Goal: Find specific page/section: Find specific page/section

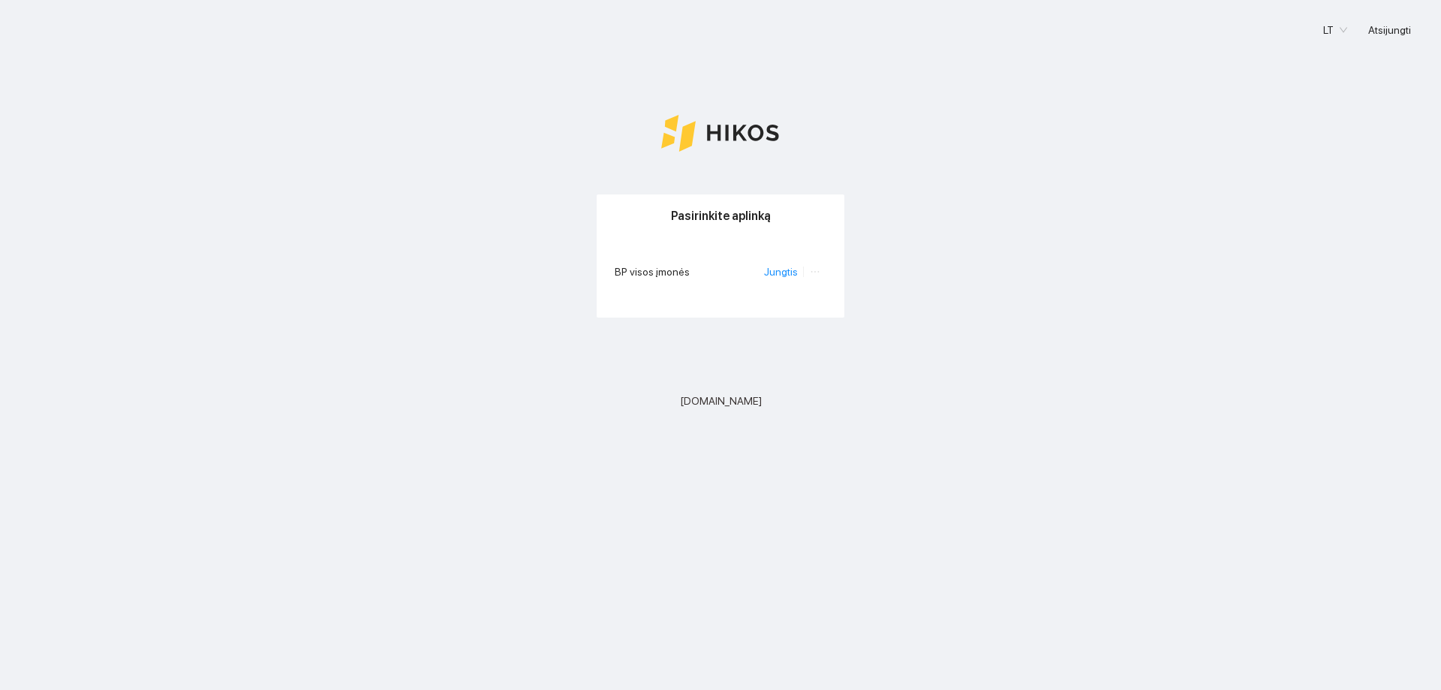
click at [780, 279] on li "Jungtis" at bounding box center [784, 271] width 40 height 17
click at [780, 274] on link "Jungtis" at bounding box center [781, 272] width 34 height 12
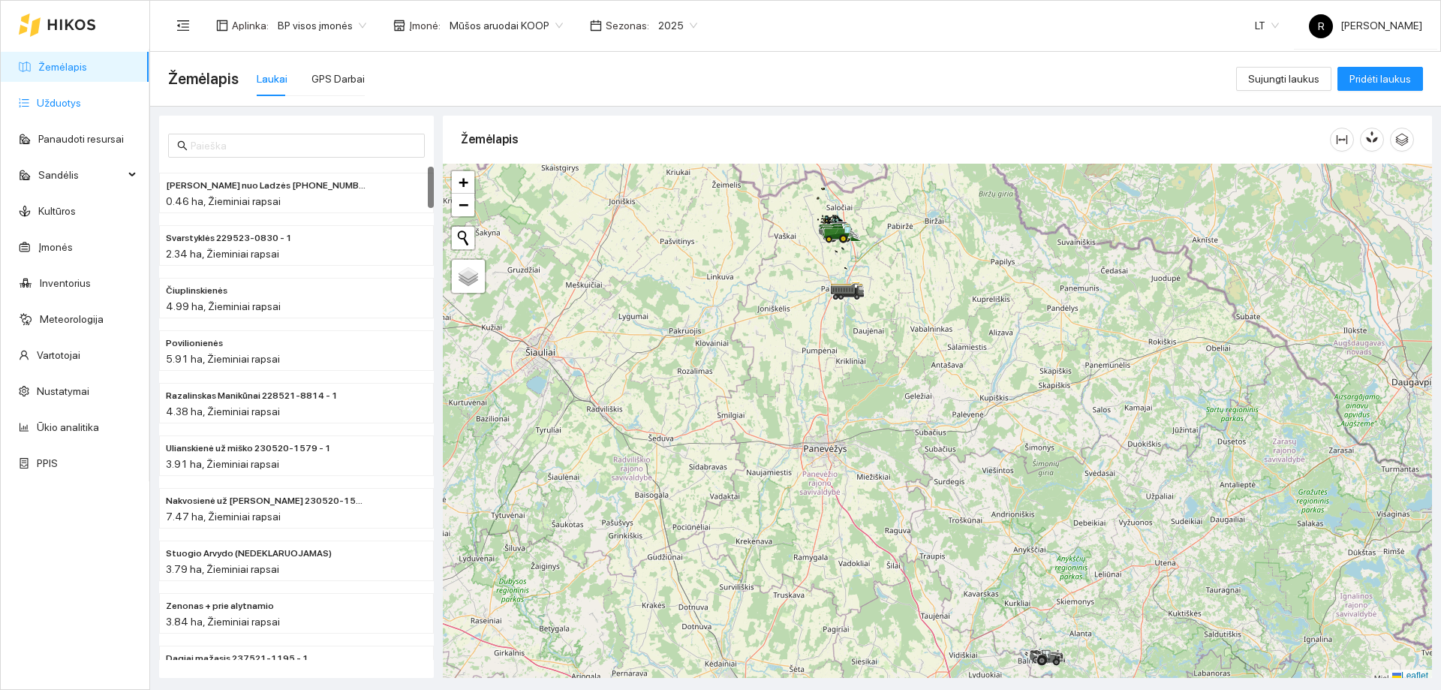
click at [63, 100] on link "Užduotys" at bounding box center [59, 103] width 44 height 12
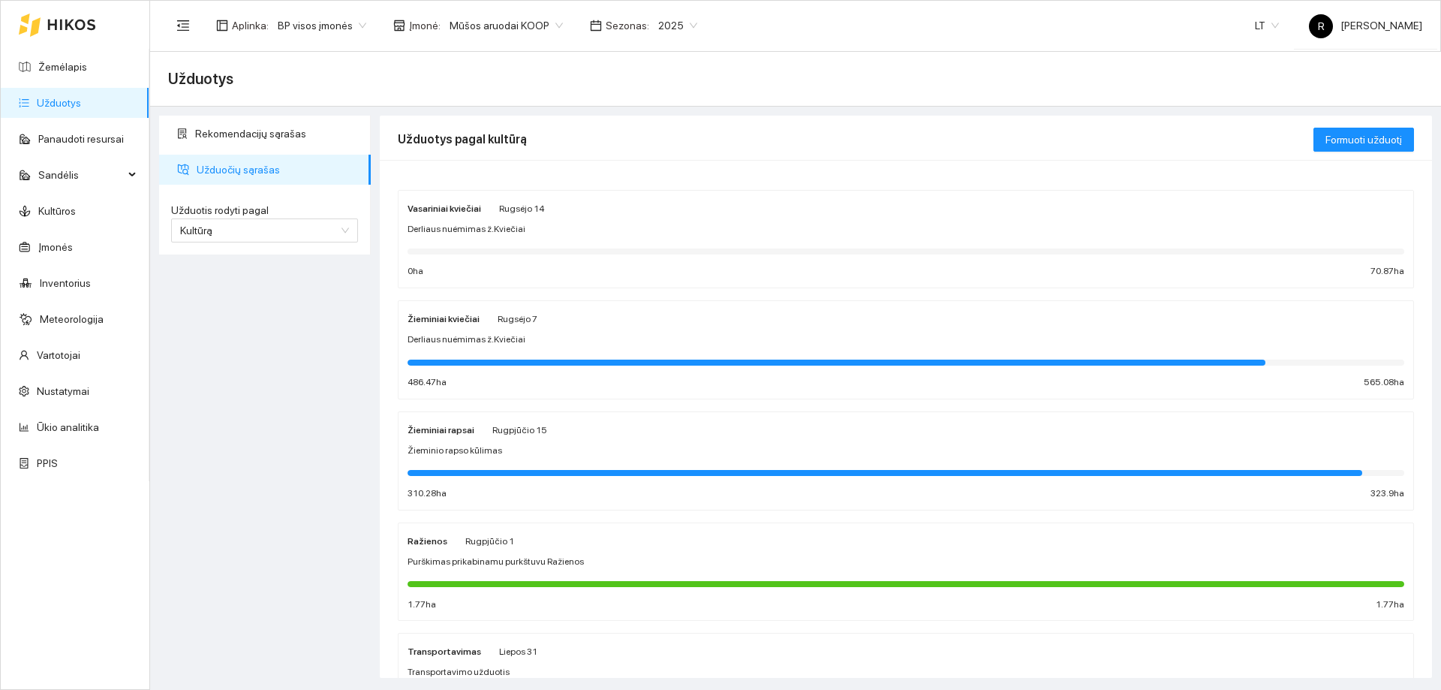
click at [473, 204] on strong "Vasariniai kviečiai" at bounding box center [444, 208] width 74 height 11
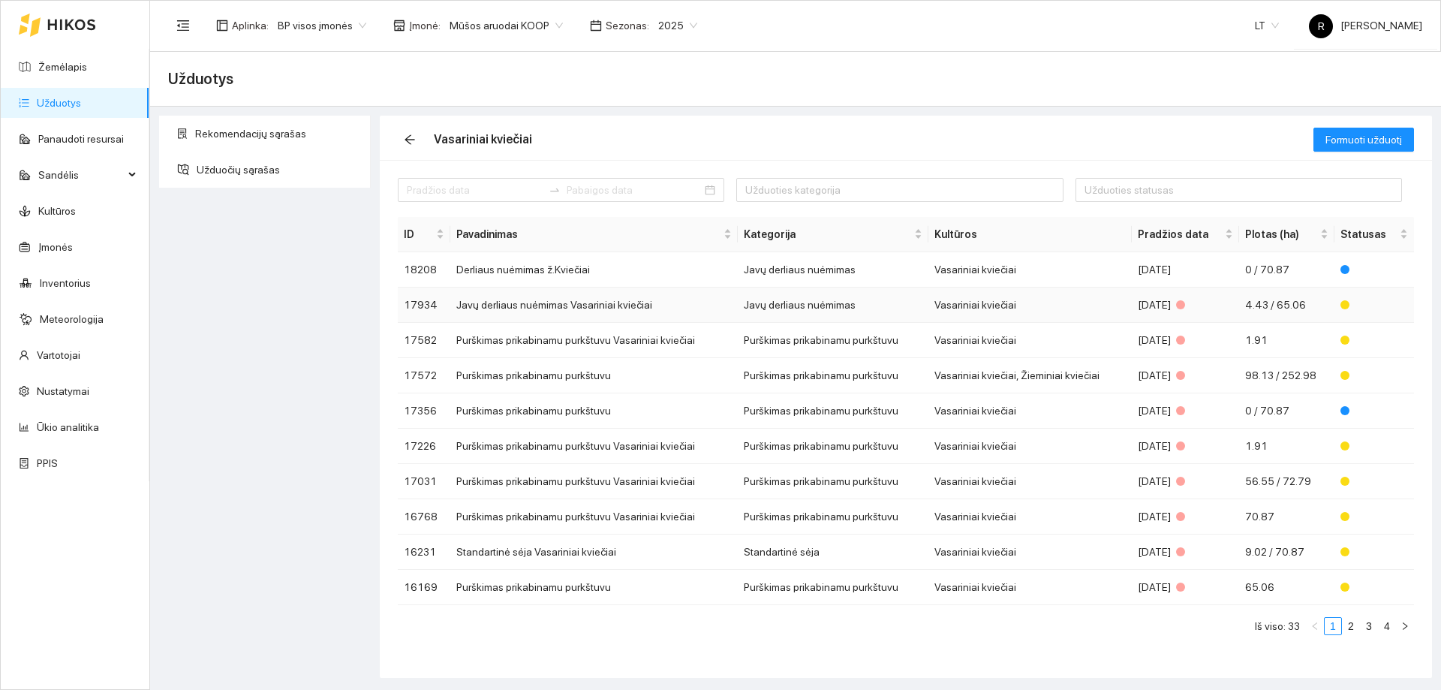
click at [594, 309] on td "Javų derliaus nuėmimas Vasariniai kviečiai" at bounding box center [593, 304] width 287 height 35
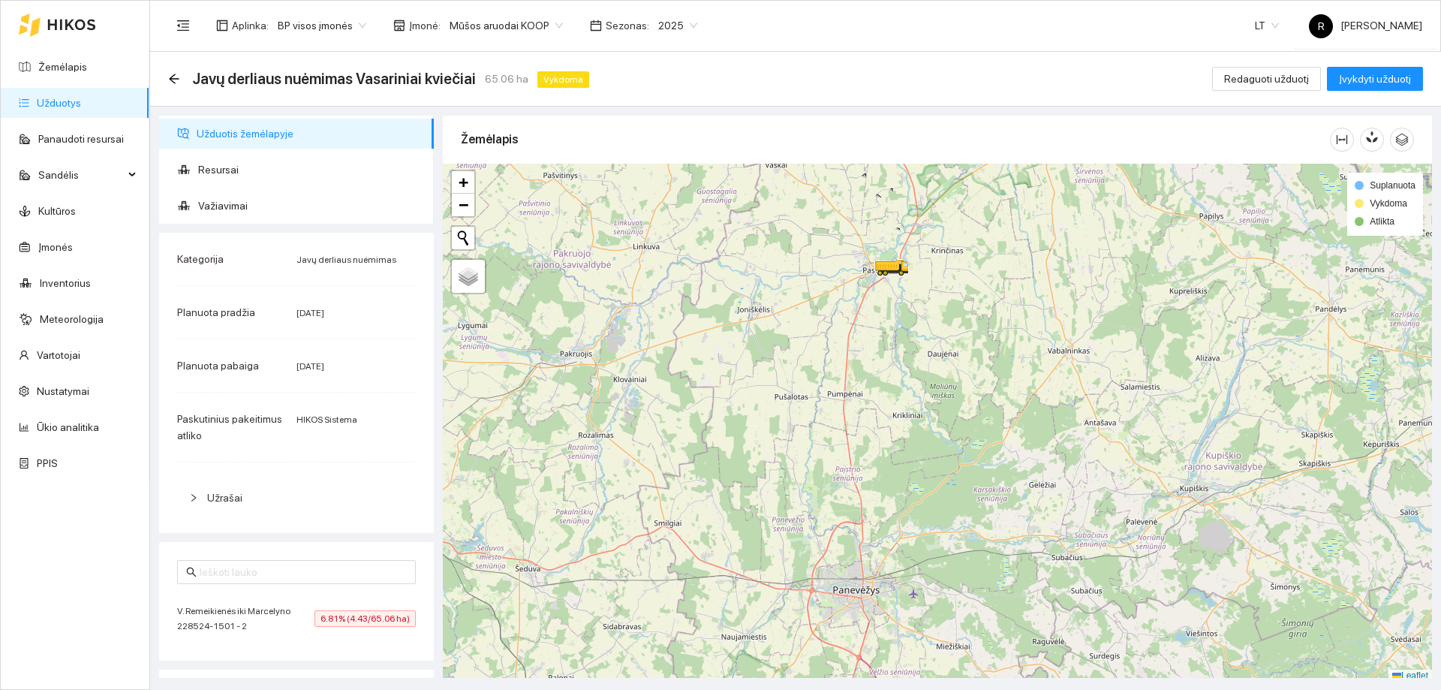
scroll to position [5, 0]
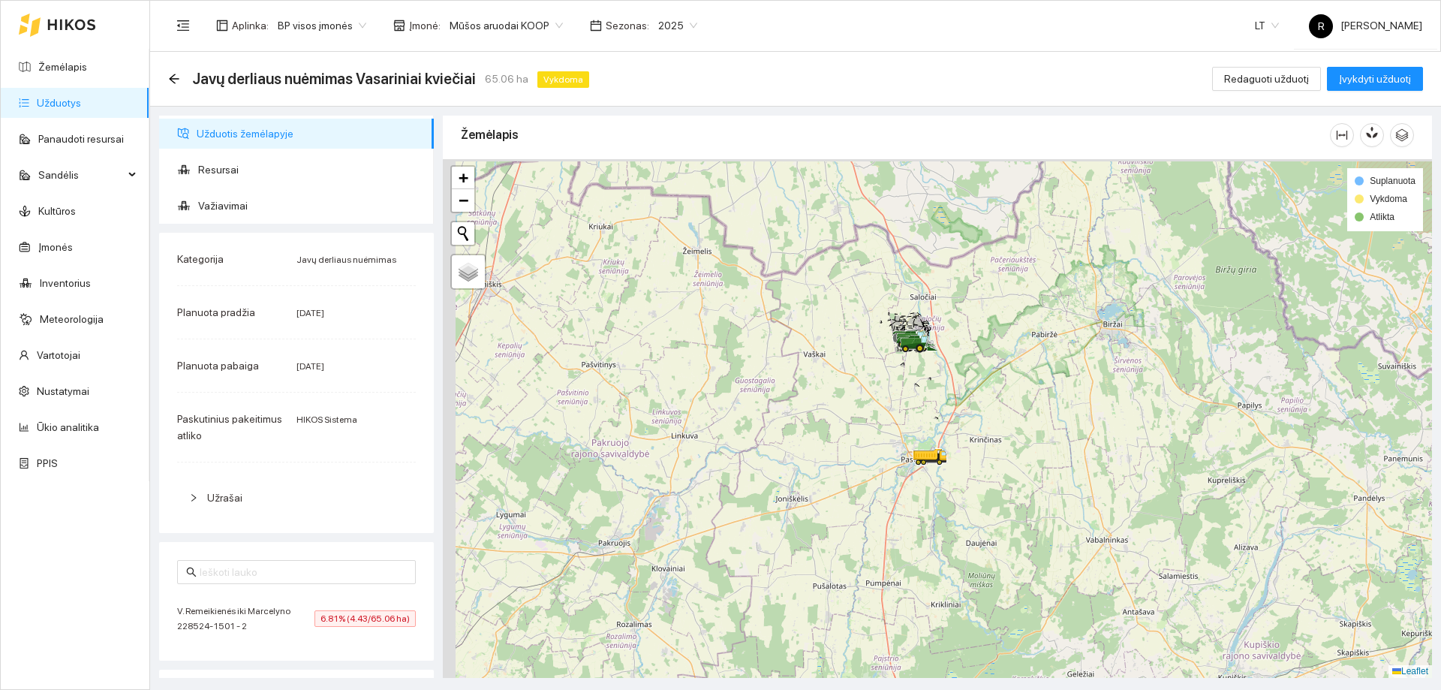
drag, startPoint x: 819, startPoint y: 282, endPoint x: 856, endPoint y: 490, distance: 211.2
click at [856, 490] on div at bounding box center [937, 418] width 989 height 518
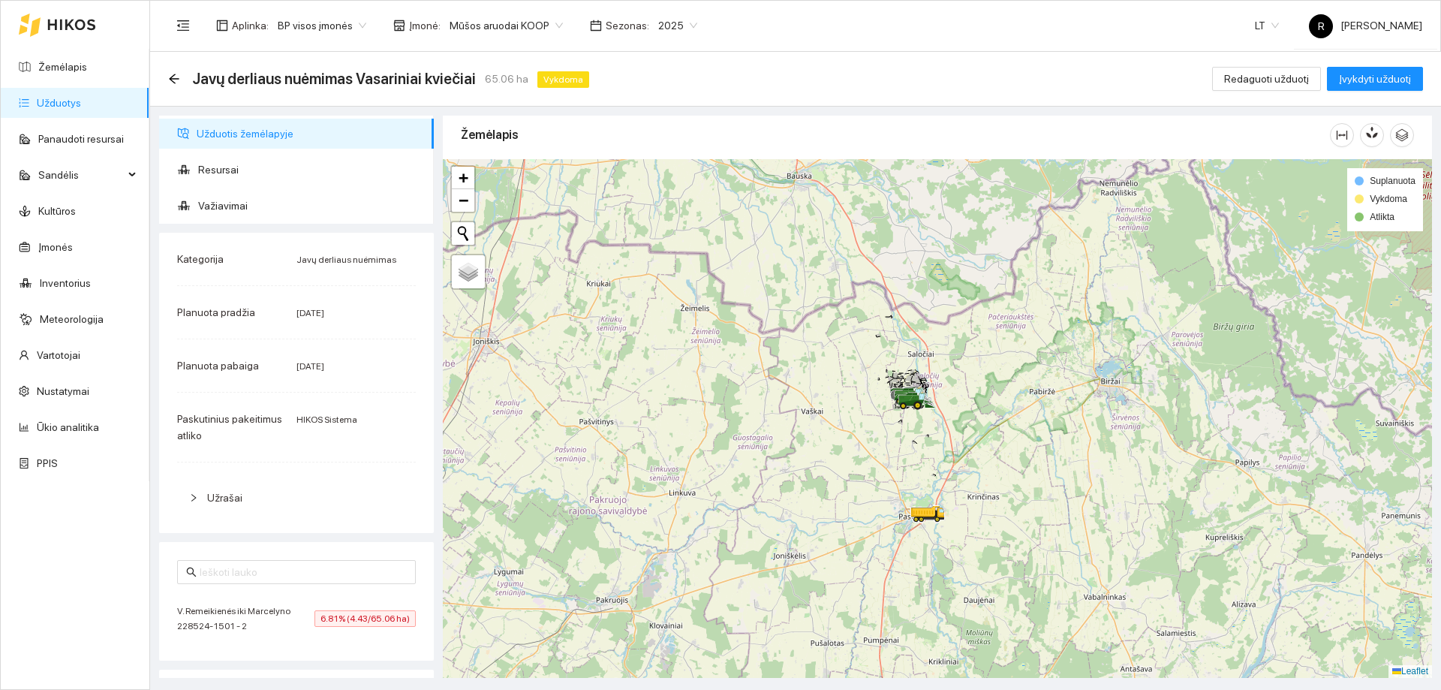
drag, startPoint x: 915, startPoint y: 425, endPoint x: 908, endPoint y: 460, distance: 35.2
click at [908, 460] on div at bounding box center [937, 418] width 989 height 518
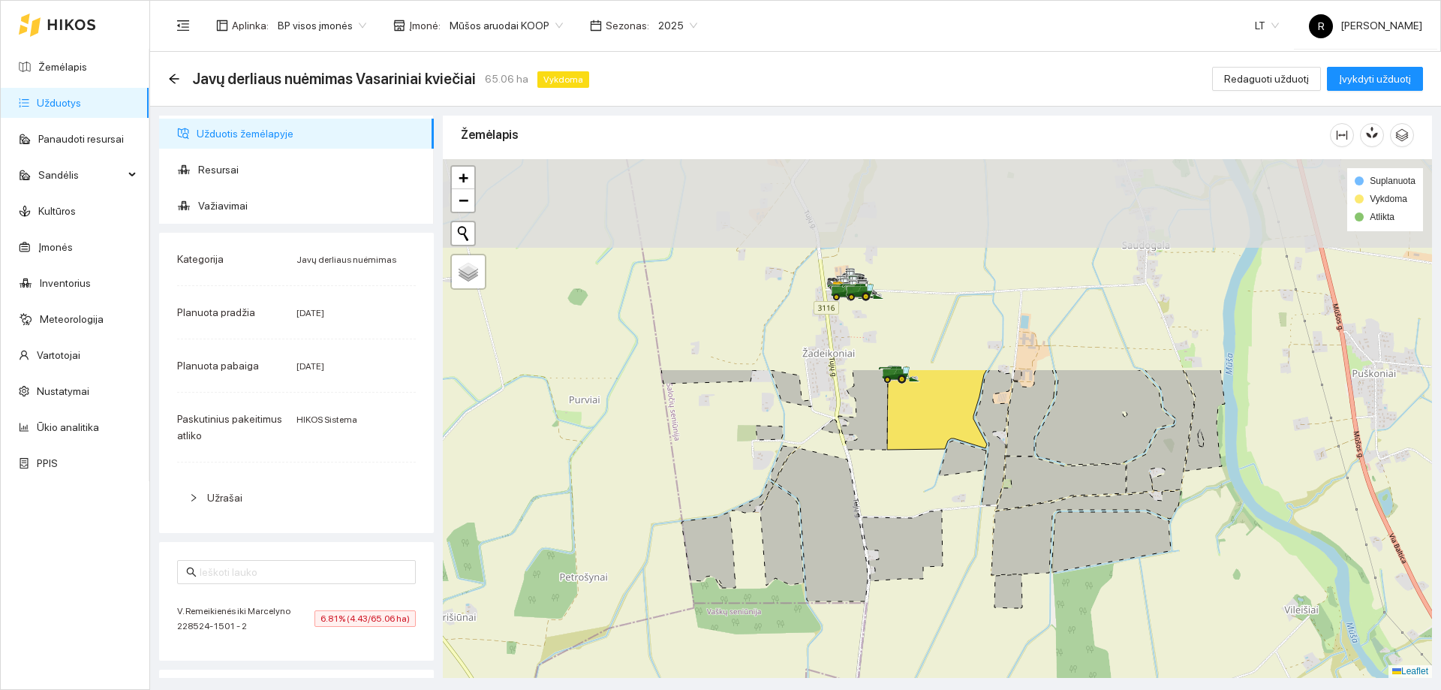
drag, startPoint x: 927, startPoint y: 367, endPoint x: 945, endPoint y: 573, distance: 206.4
click at [945, 573] on div at bounding box center [937, 418] width 989 height 518
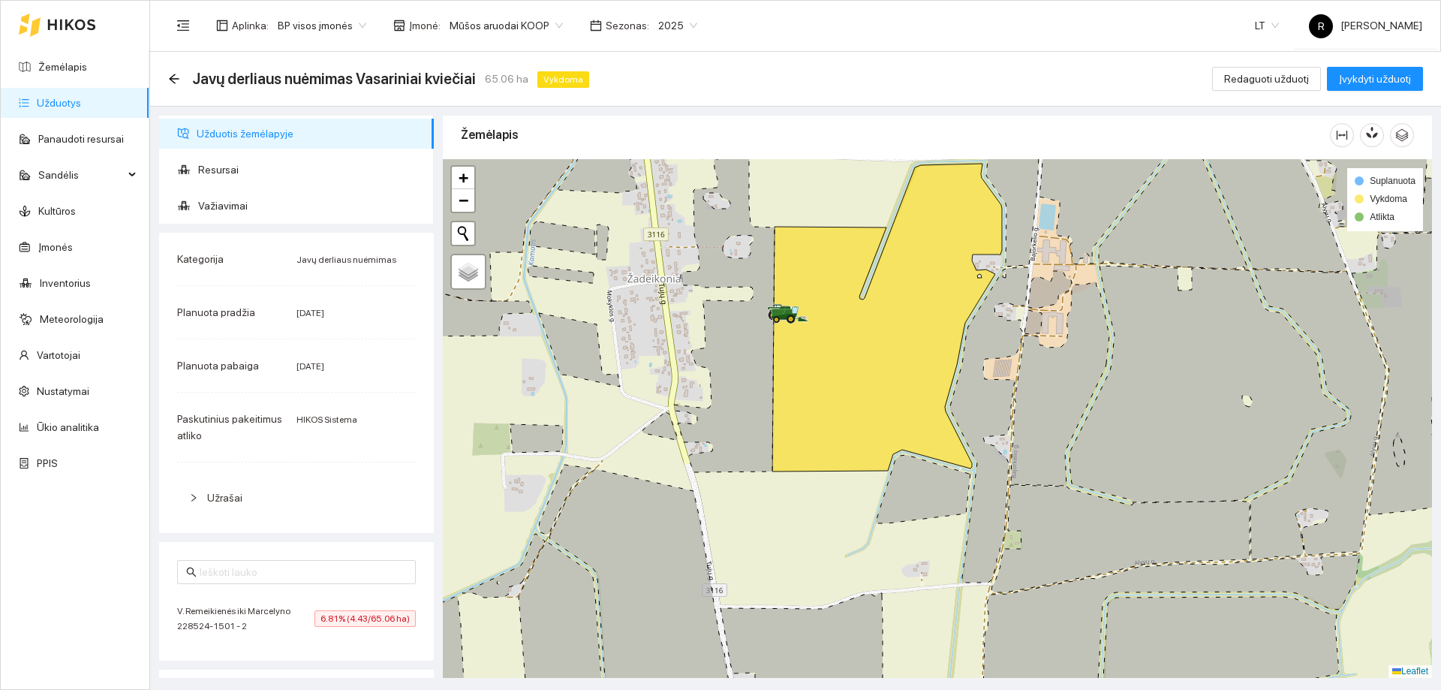
drag, startPoint x: 912, startPoint y: 464, endPoint x: 924, endPoint y: 494, distance: 32.6
click at [924, 494] on icon at bounding box center [923, 489] width 95 height 68
